Goal: Task Accomplishment & Management: Manage account settings

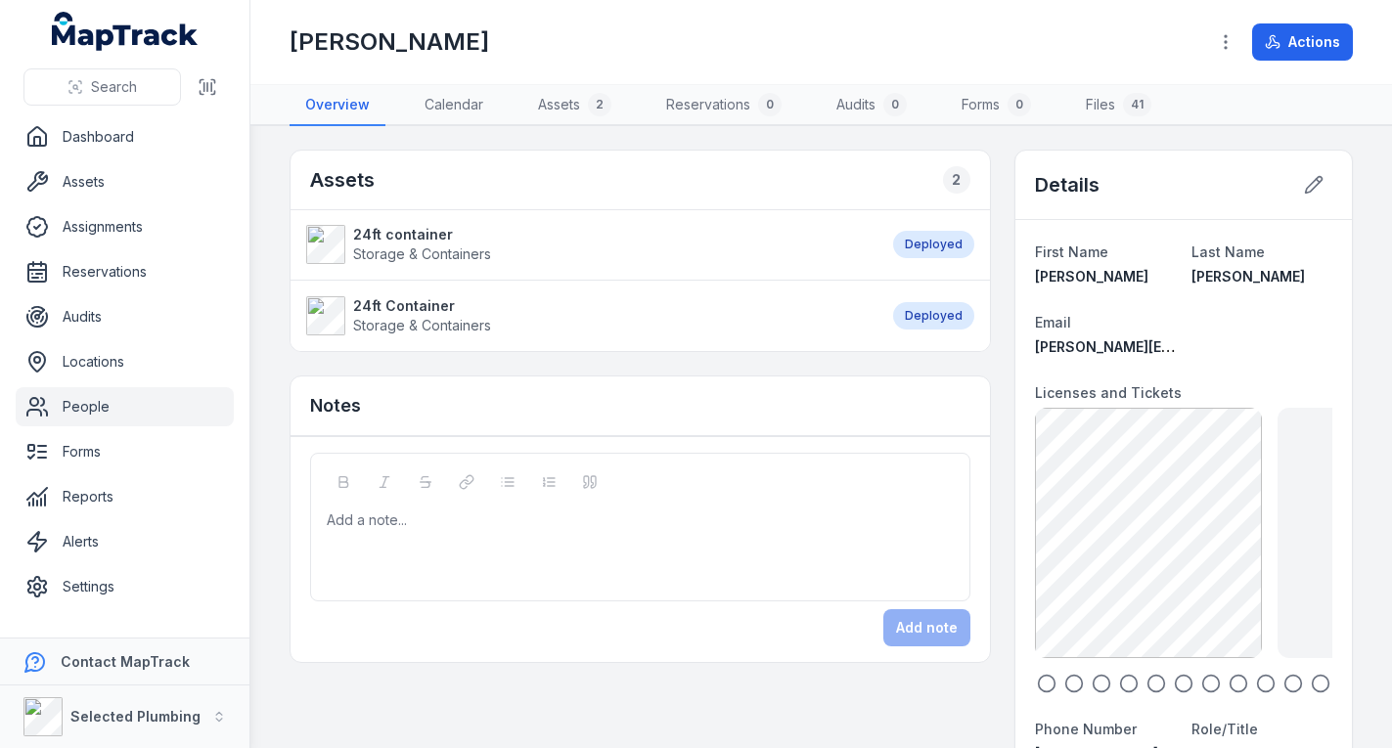
click at [91, 396] on link "People" at bounding box center [125, 406] width 218 height 39
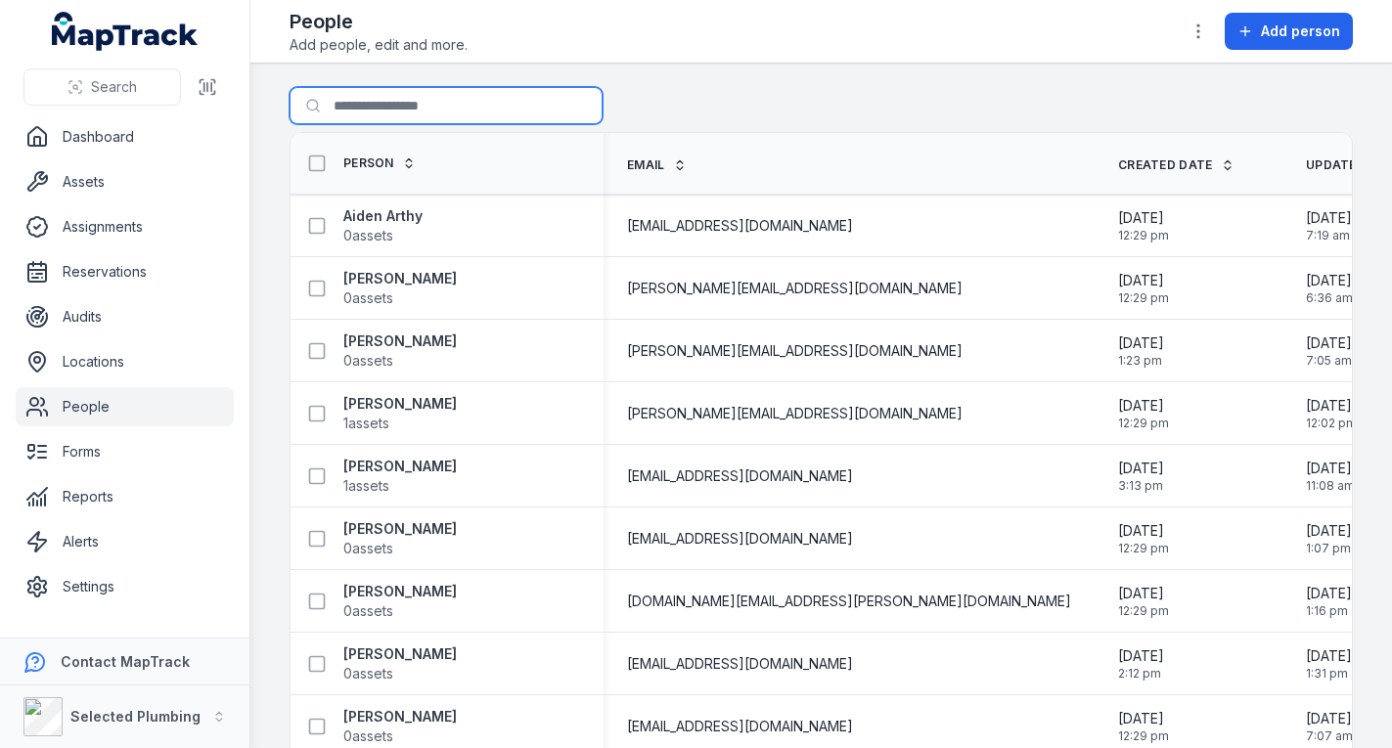
click at [431, 111] on input "Search for people" at bounding box center [445, 105] width 313 height 37
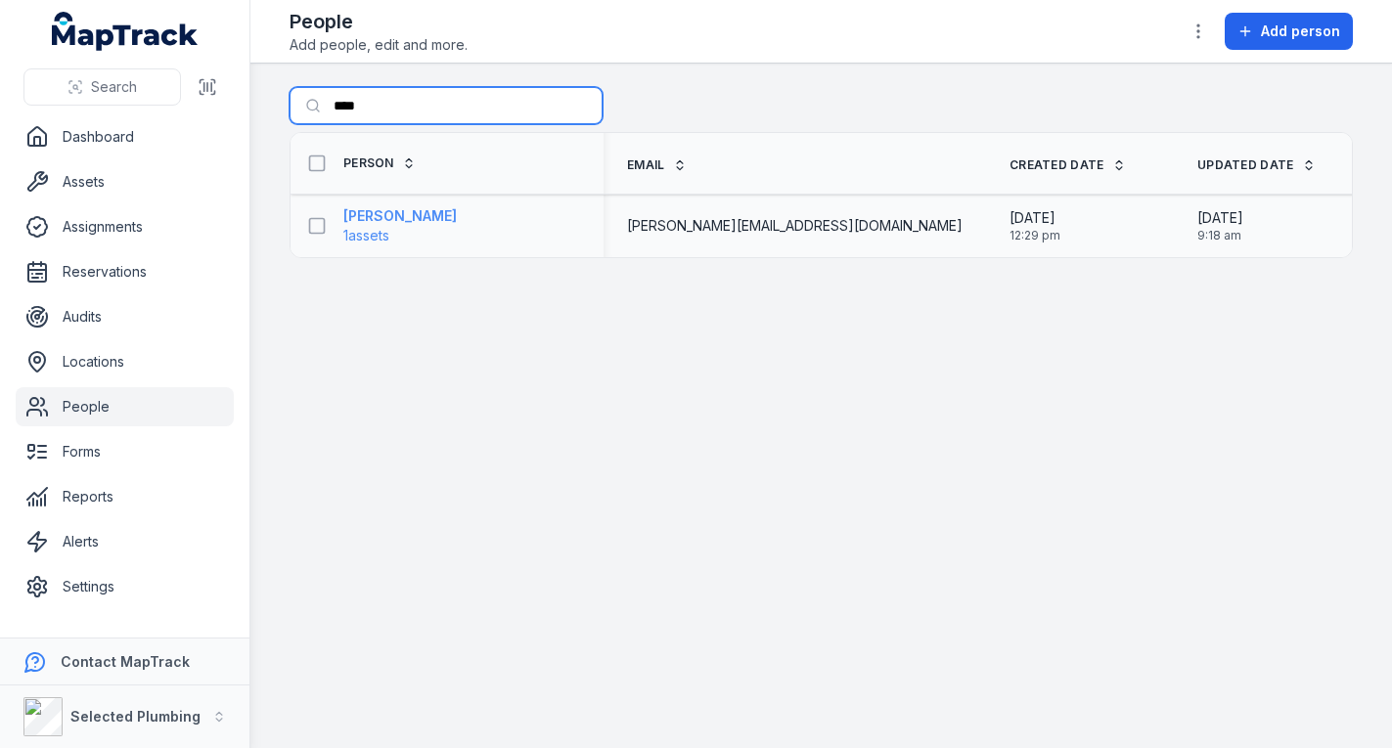
type input "****"
click at [370, 215] on strong "[PERSON_NAME]" at bounding box center [399, 216] width 113 height 20
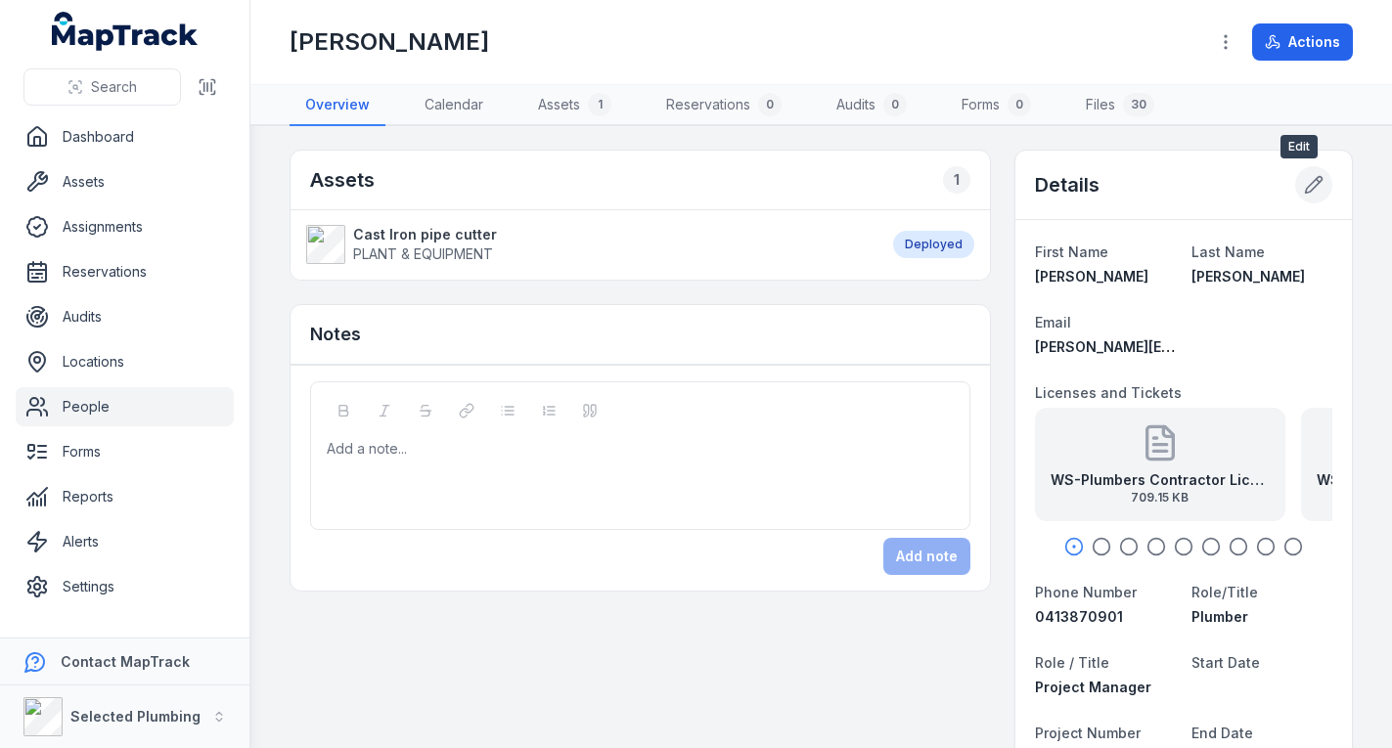
click at [1305, 184] on icon at bounding box center [1313, 185] width 17 height 17
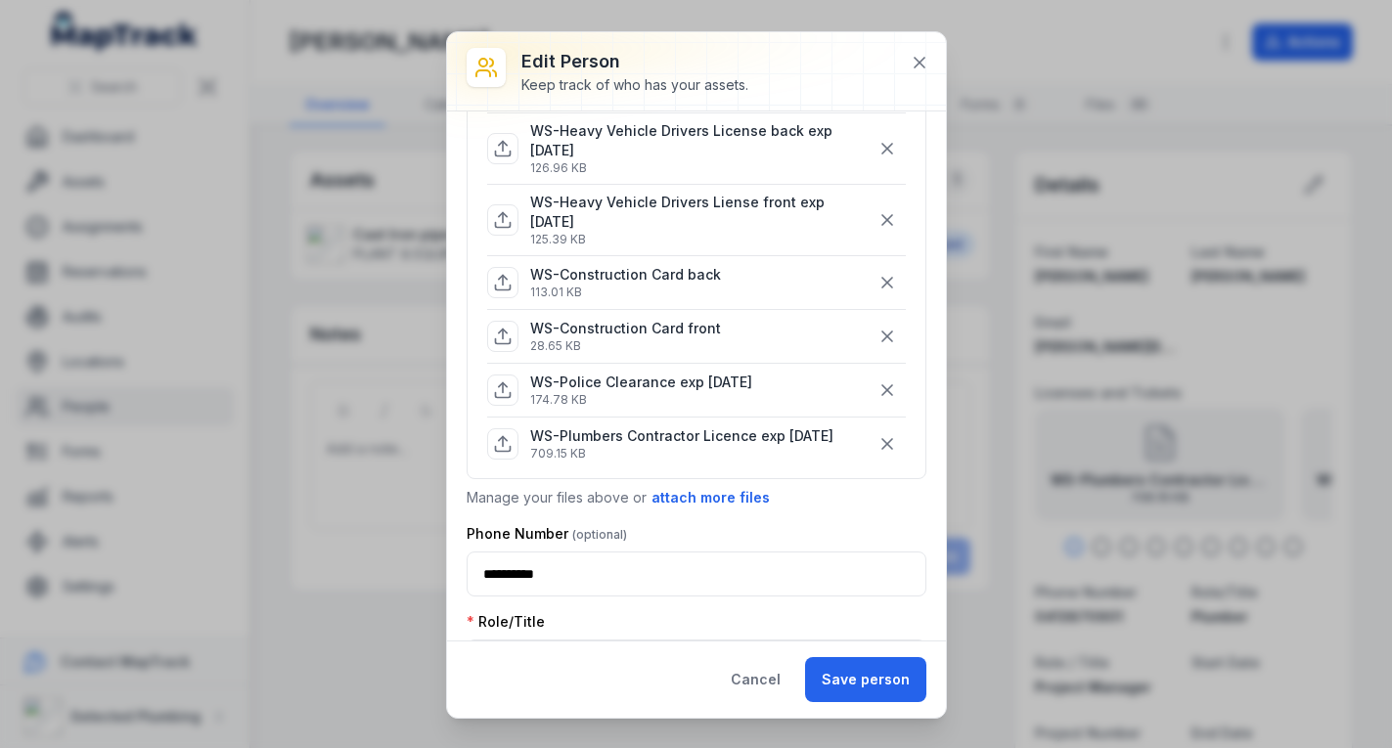
scroll to position [685, 0]
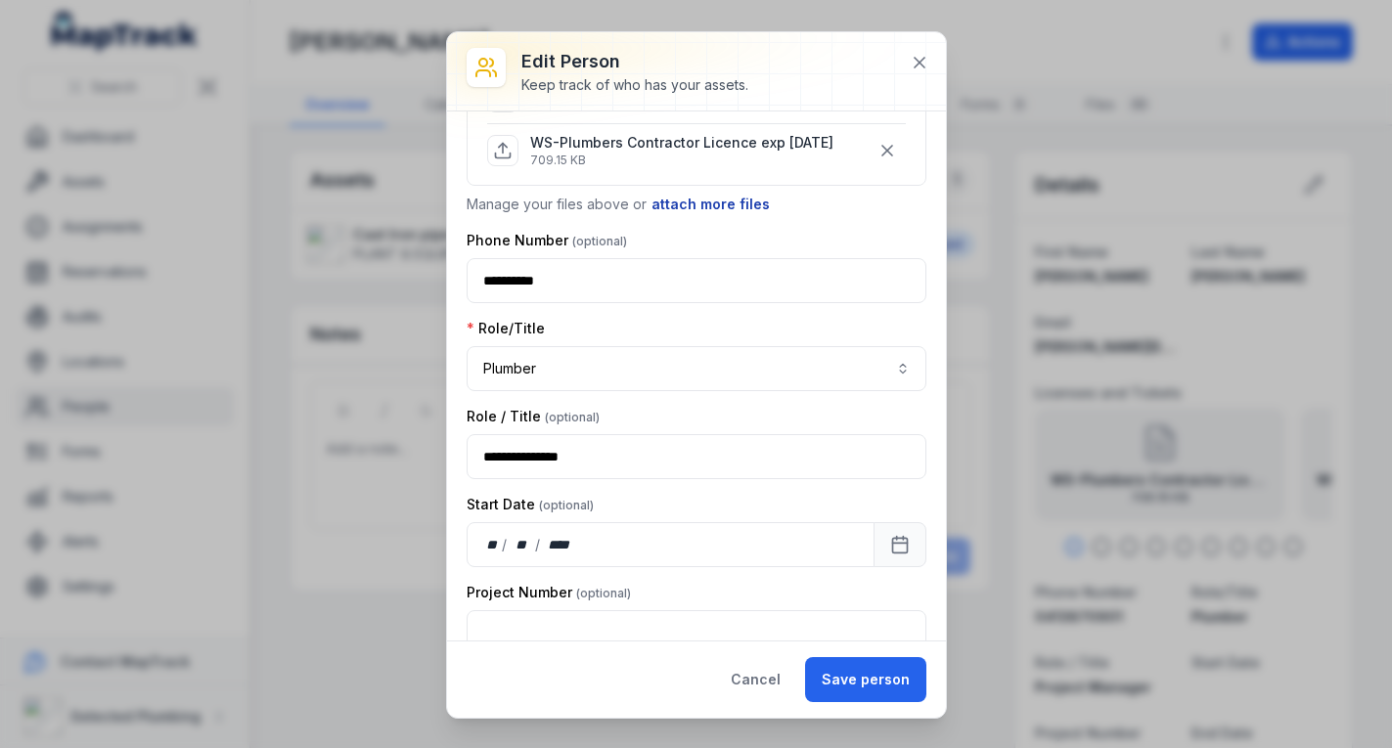
click at [729, 215] on button "attach more files" at bounding box center [710, 205] width 120 height 22
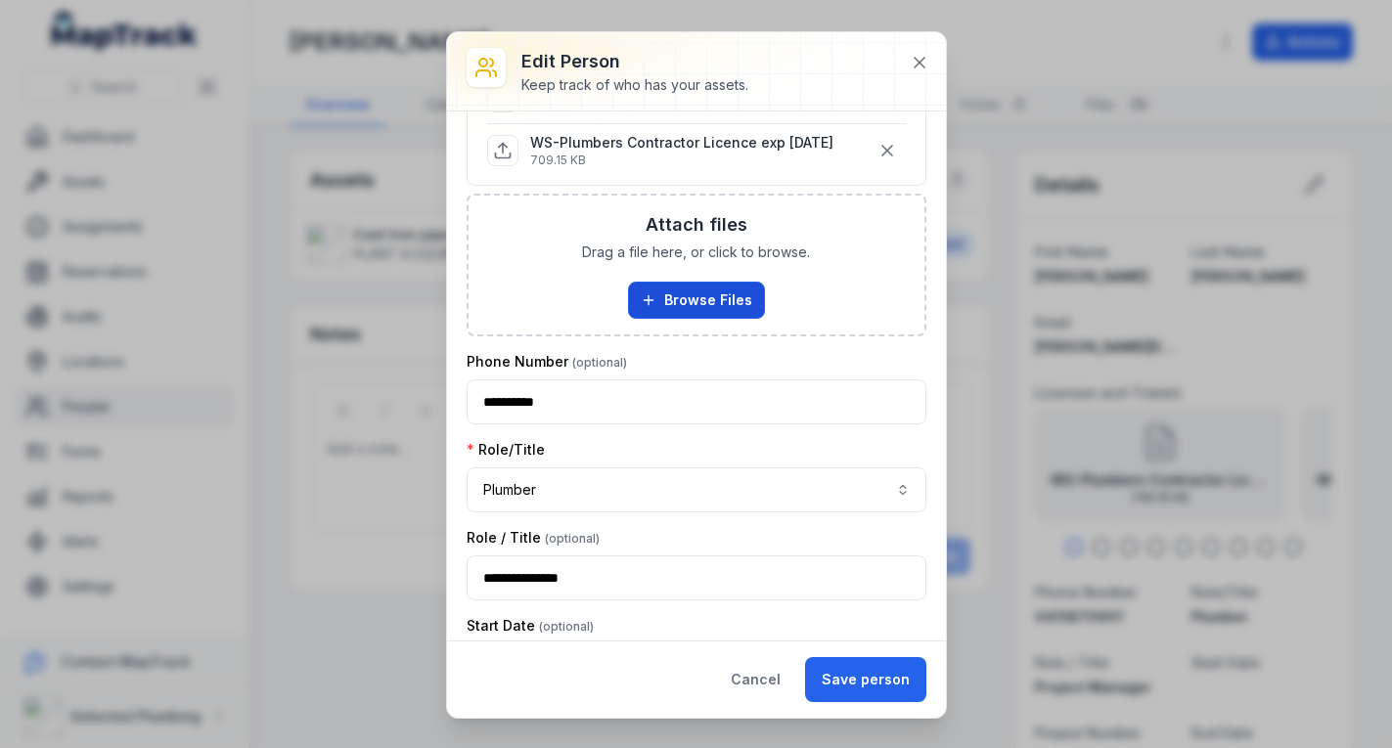
click at [700, 312] on button "Browse Files" at bounding box center [696, 300] width 137 height 37
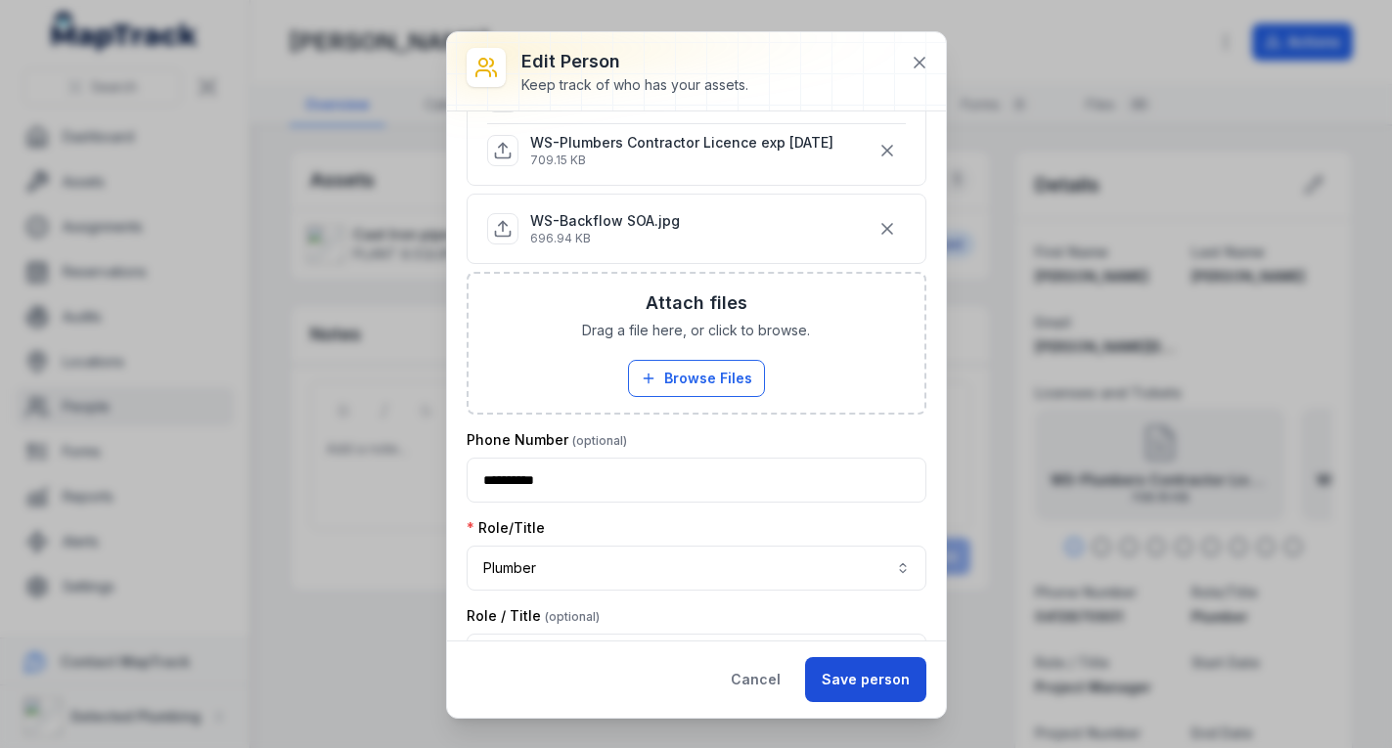
click at [853, 676] on button "Save person" at bounding box center [865, 679] width 121 height 45
